Goal: Transaction & Acquisition: Obtain resource

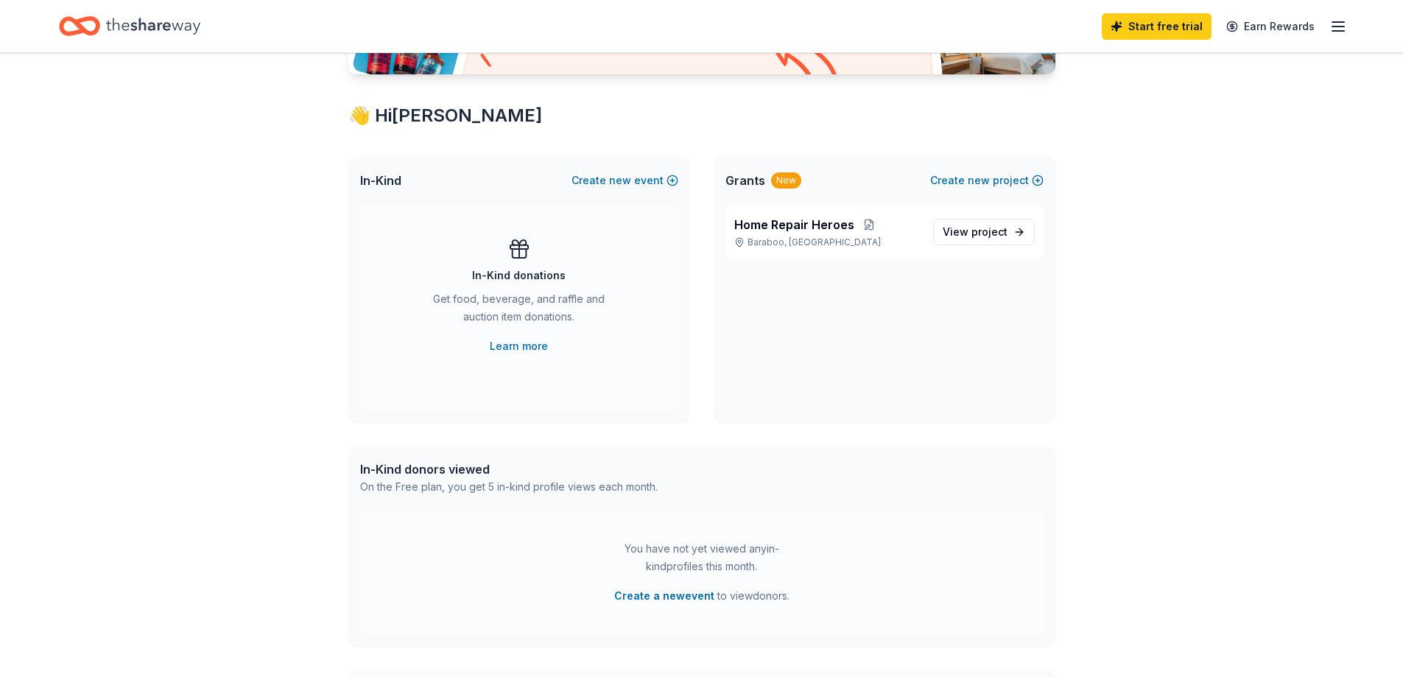
scroll to position [147, 0]
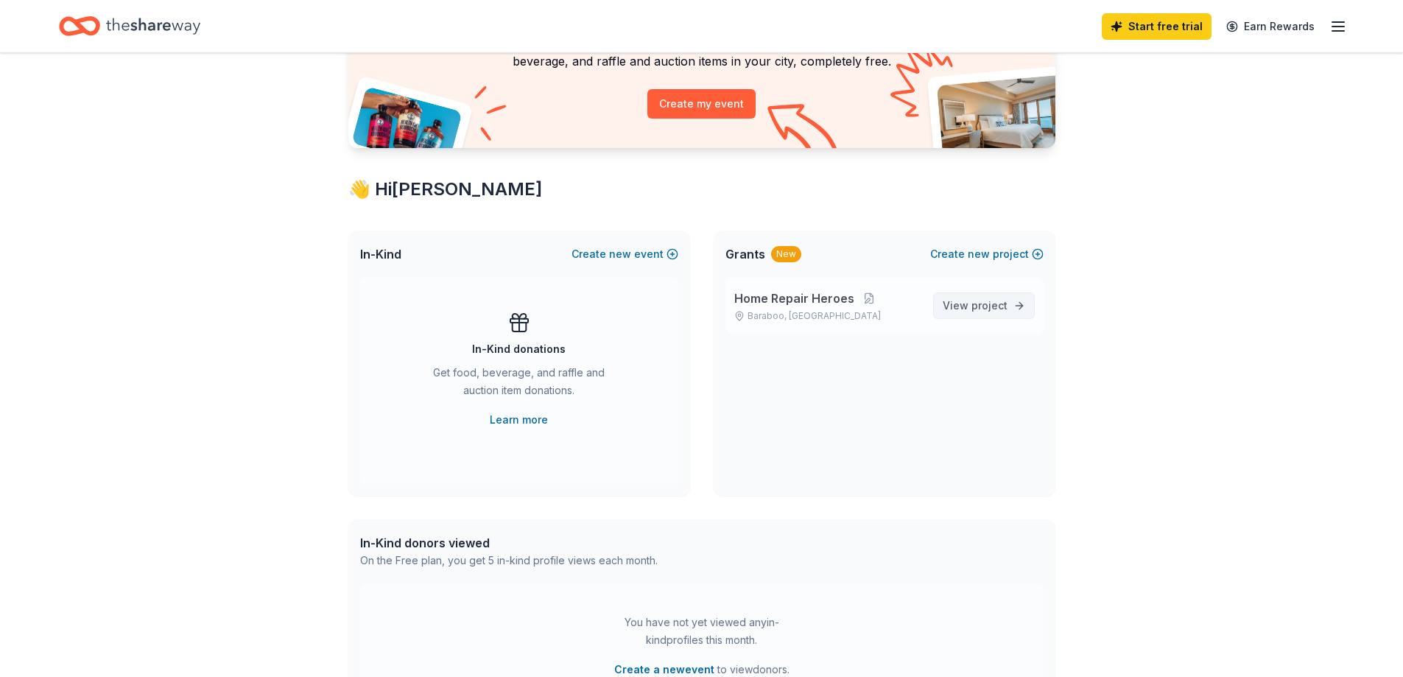
click at [1005, 303] on span "project" at bounding box center [990, 305] width 36 height 13
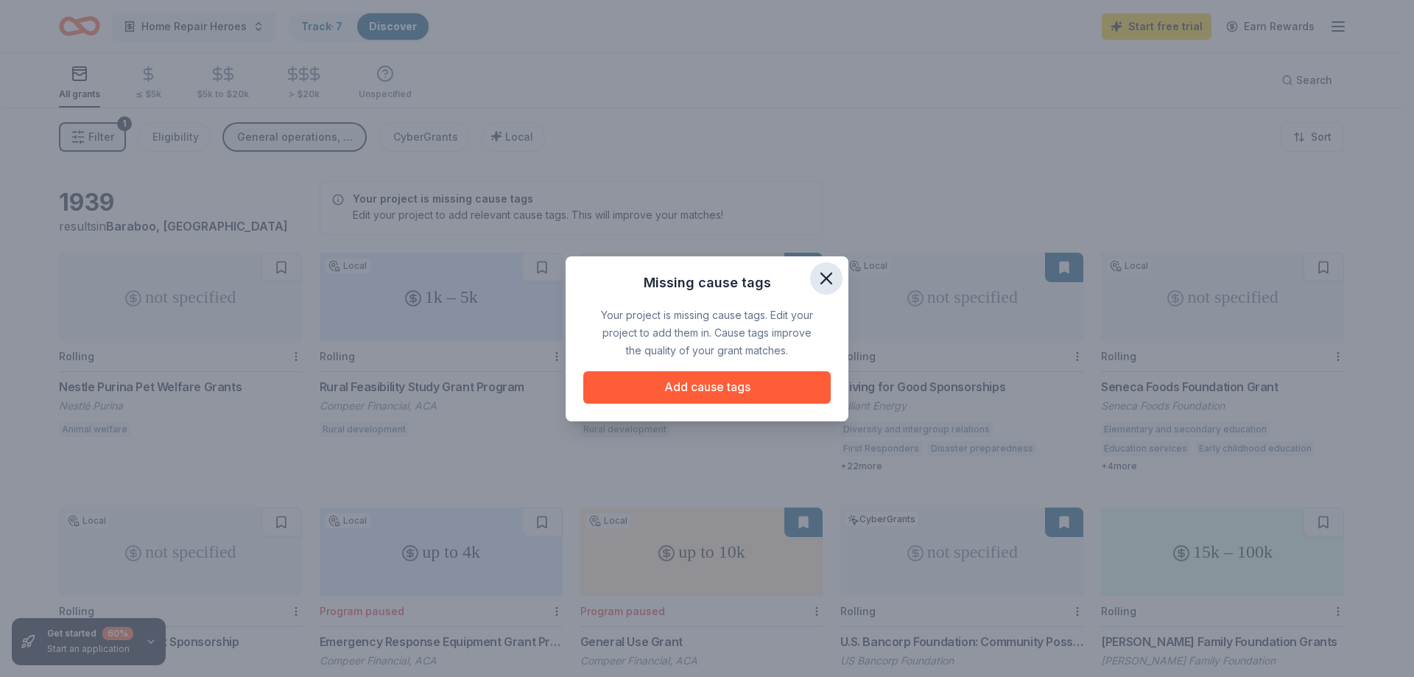
click at [821, 282] on icon "button" at bounding box center [826, 278] width 10 height 10
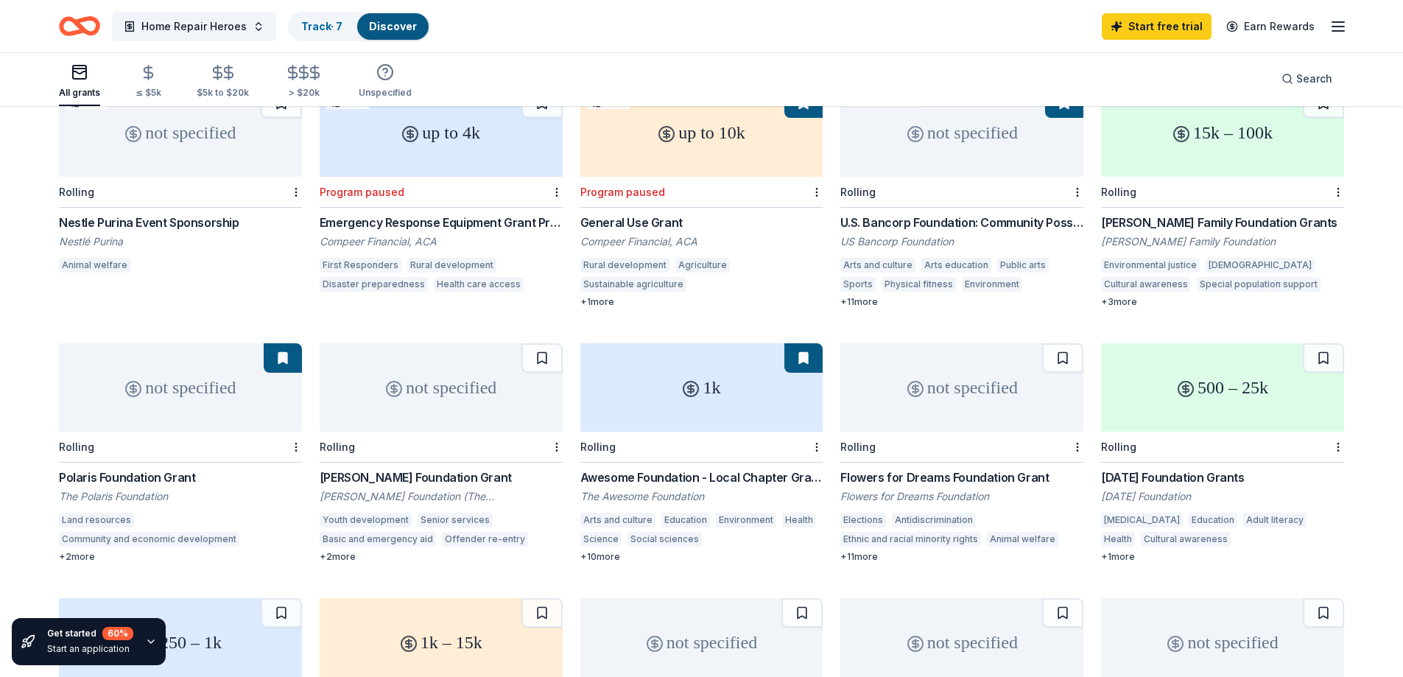
scroll to position [516, 0]
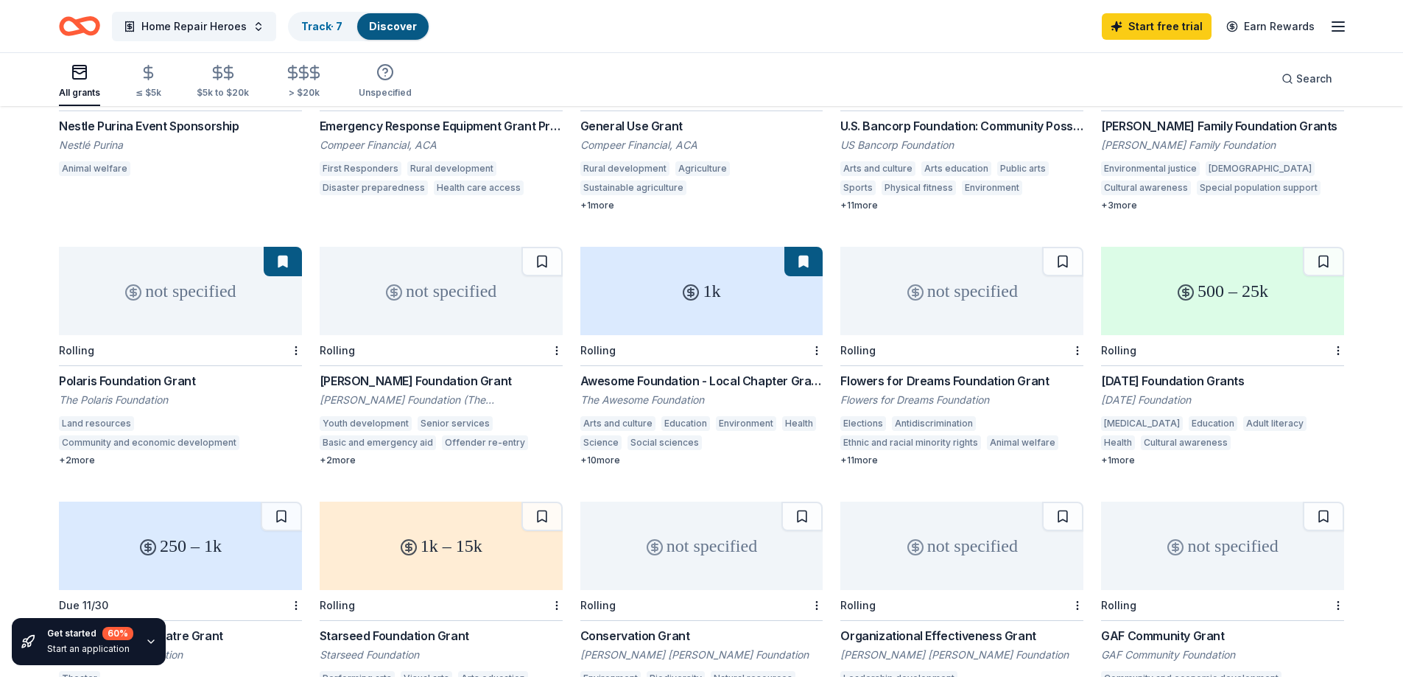
click at [732, 311] on div "1k" at bounding box center [701, 291] width 243 height 88
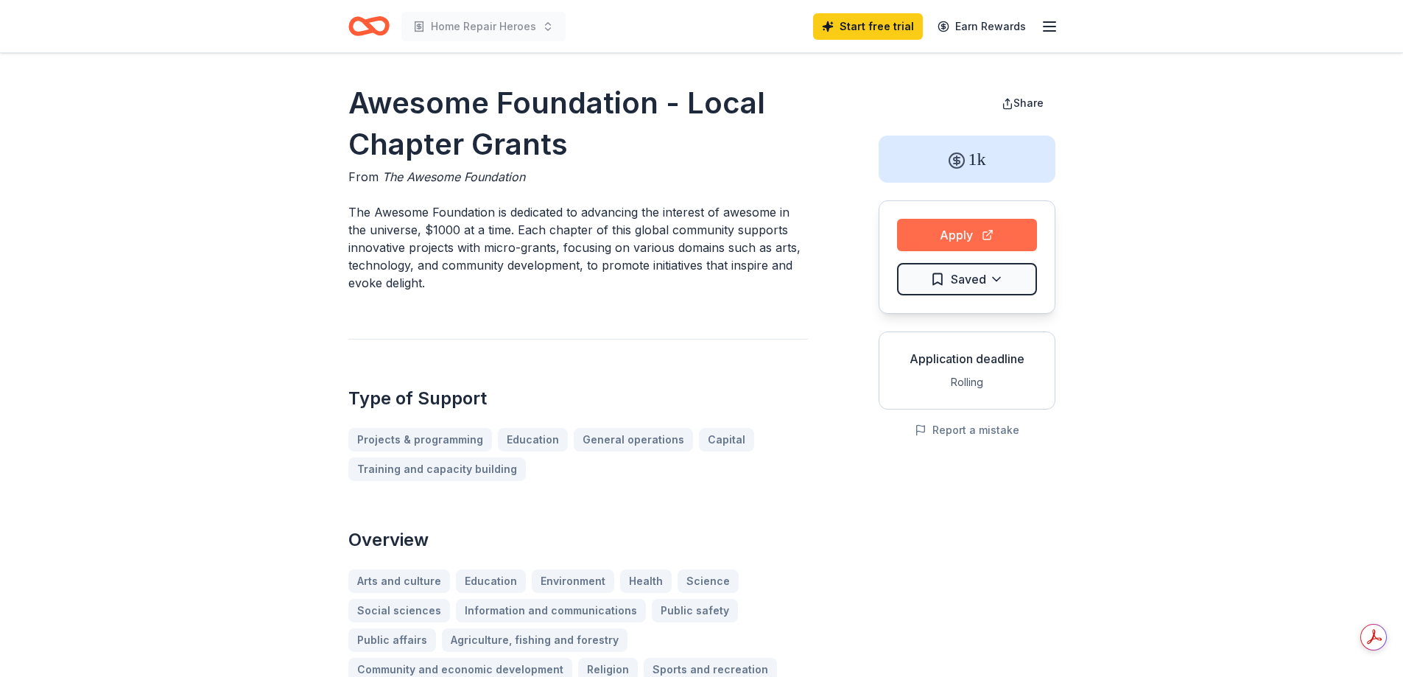
click at [983, 226] on button "Apply" at bounding box center [967, 235] width 140 height 32
